Goal: Check status

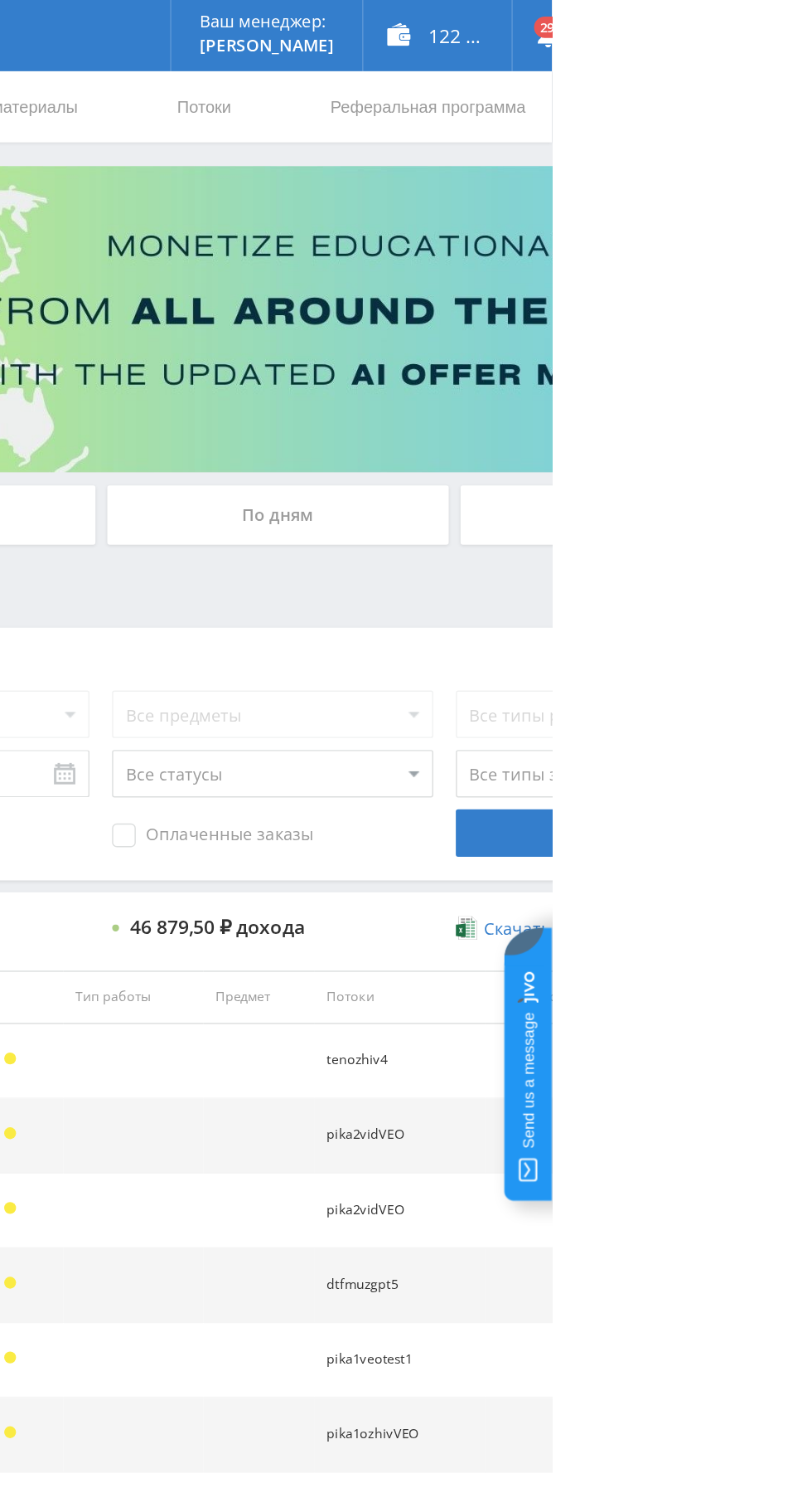
click at [664, 345] on div "По дням" at bounding box center [621, 359] width 239 height 41
click at [0, 0] on input "По дням" at bounding box center [0, 0] width 0 height 0
click at [607, 356] on div "По дням" at bounding box center [621, 359] width 239 height 41
click at [0, 0] on input "По дням" at bounding box center [0, 0] width 0 height 0
